Goal: Transaction & Acquisition: Subscribe to service/newsletter

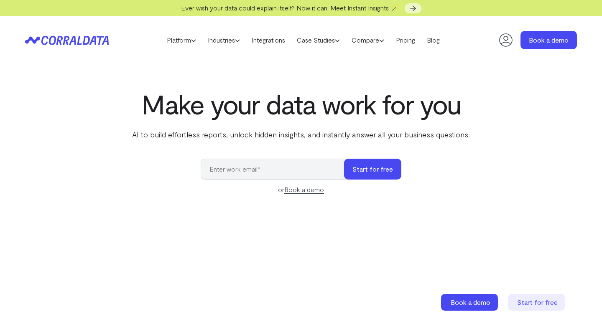
click at [321, 172] on input "email" at bounding box center [277, 169] width 152 height 21
click at [413, 41] on link "Pricing" at bounding box center [405, 40] width 31 height 13
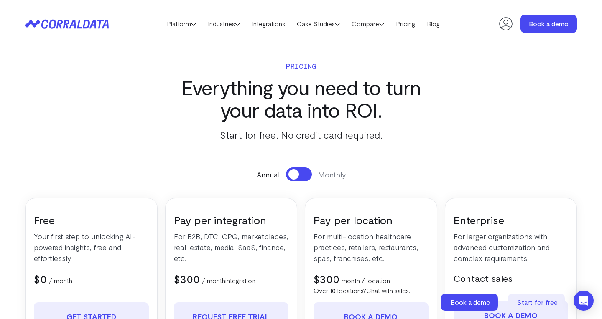
click at [297, 175] on span at bounding box center [293, 174] width 10 height 10
click at [303, 175] on span at bounding box center [304, 174] width 10 height 10
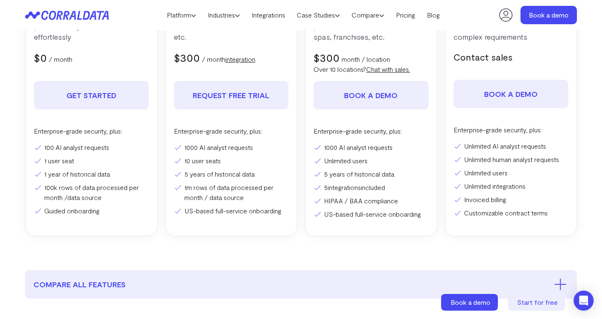
scroll to position [236, 0]
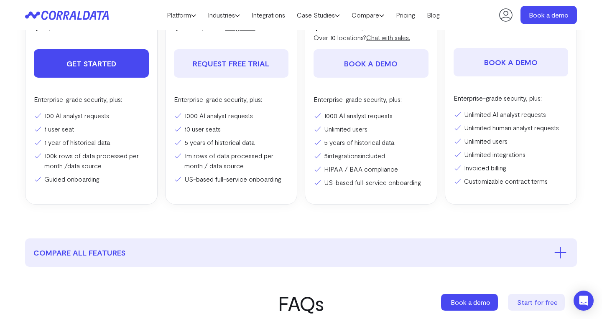
click at [85, 68] on link "Get Started" at bounding box center [91, 63] width 115 height 28
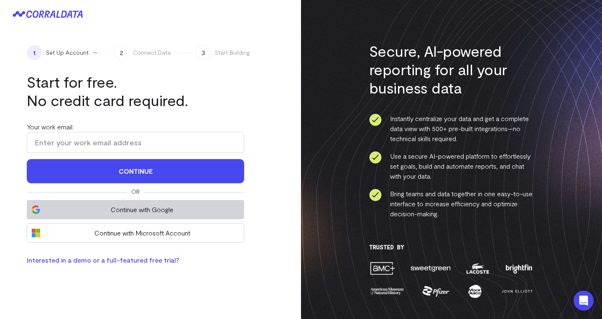
click at [139, 214] on span "Continue with Google" at bounding box center [142, 210] width 195 height 10
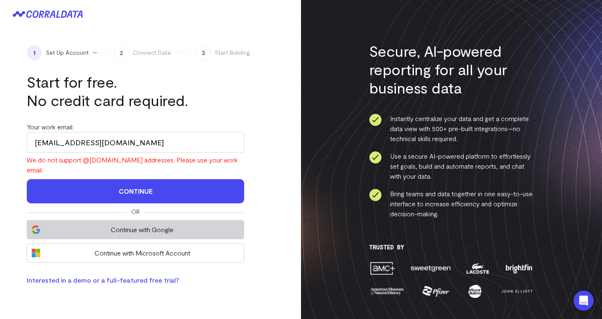
click at [146, 225] on span "Continue with Google" at bounding box center [142, 230] width 195 height 10
